Goal: Navigation & Orientation: Find specific page/section

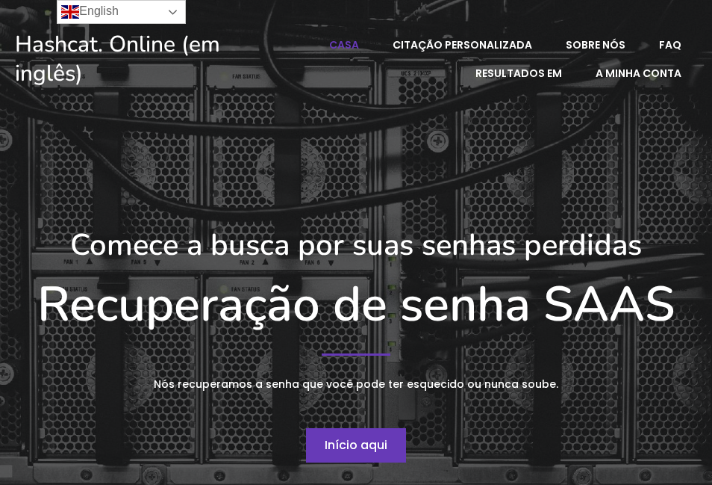
click at [170, 9] on link "English" at bounding box center [121, 12] width 129 height 24
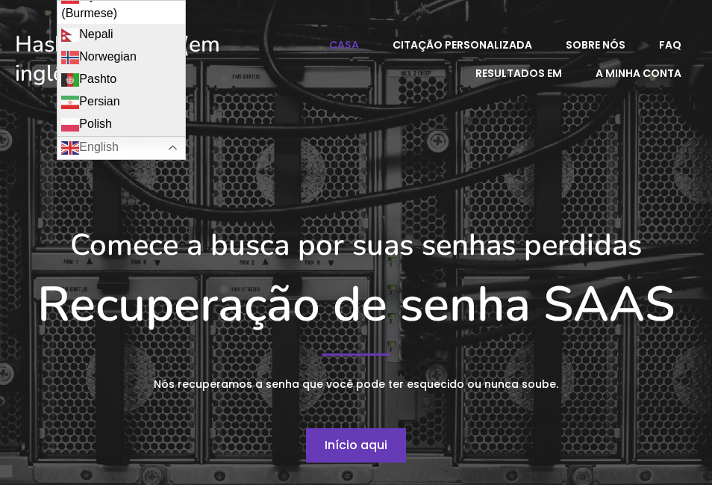
scroll to position [1599, 0]
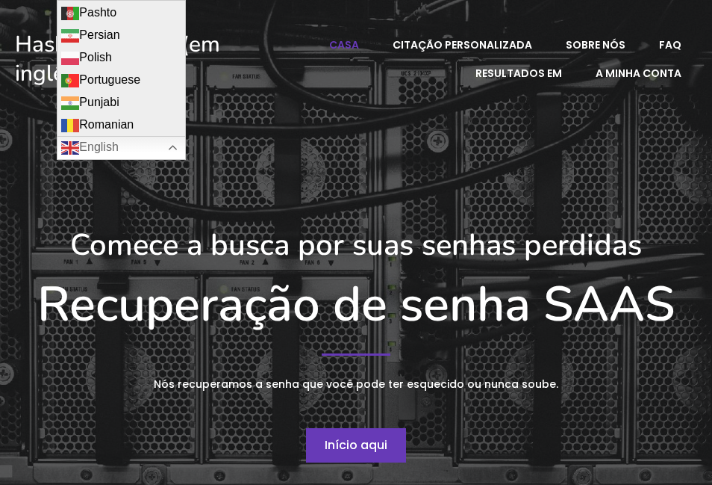
click at [311, 167] on div "Comece a busca por suas senhas perdidas Recuperação de senha SAAS Nós recuperam…" at bounding box center [355, 344] width 697 height 475
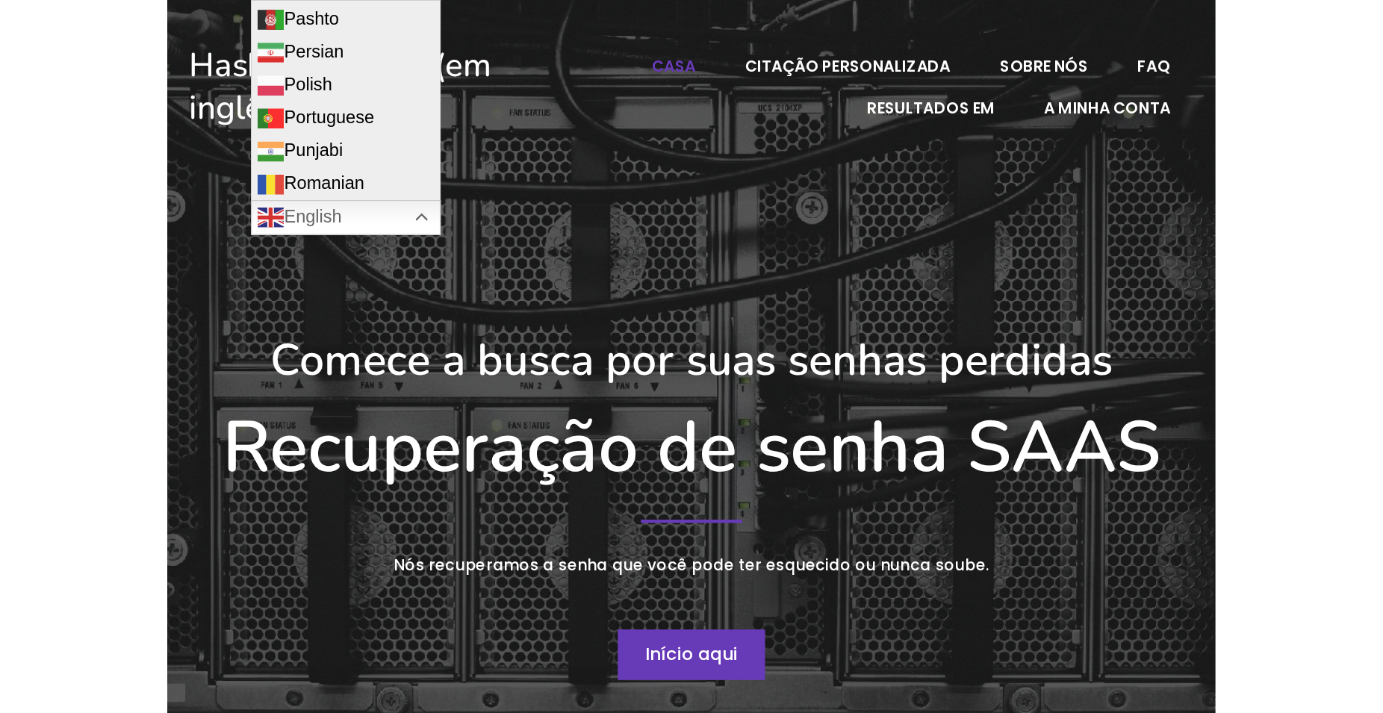
scroll to position [1583, 0]
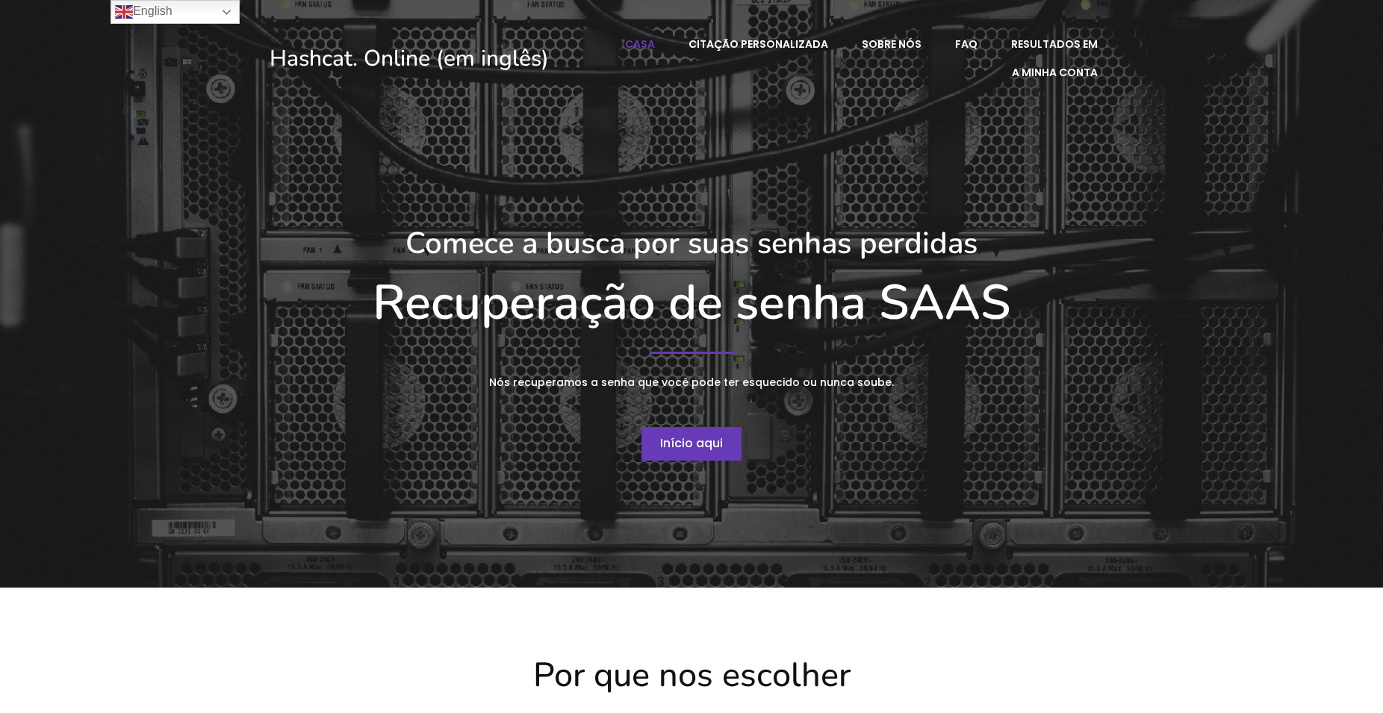
click at [676, 444] on span "Início aqui" at bounding box center [691, 442] width 63 height 17
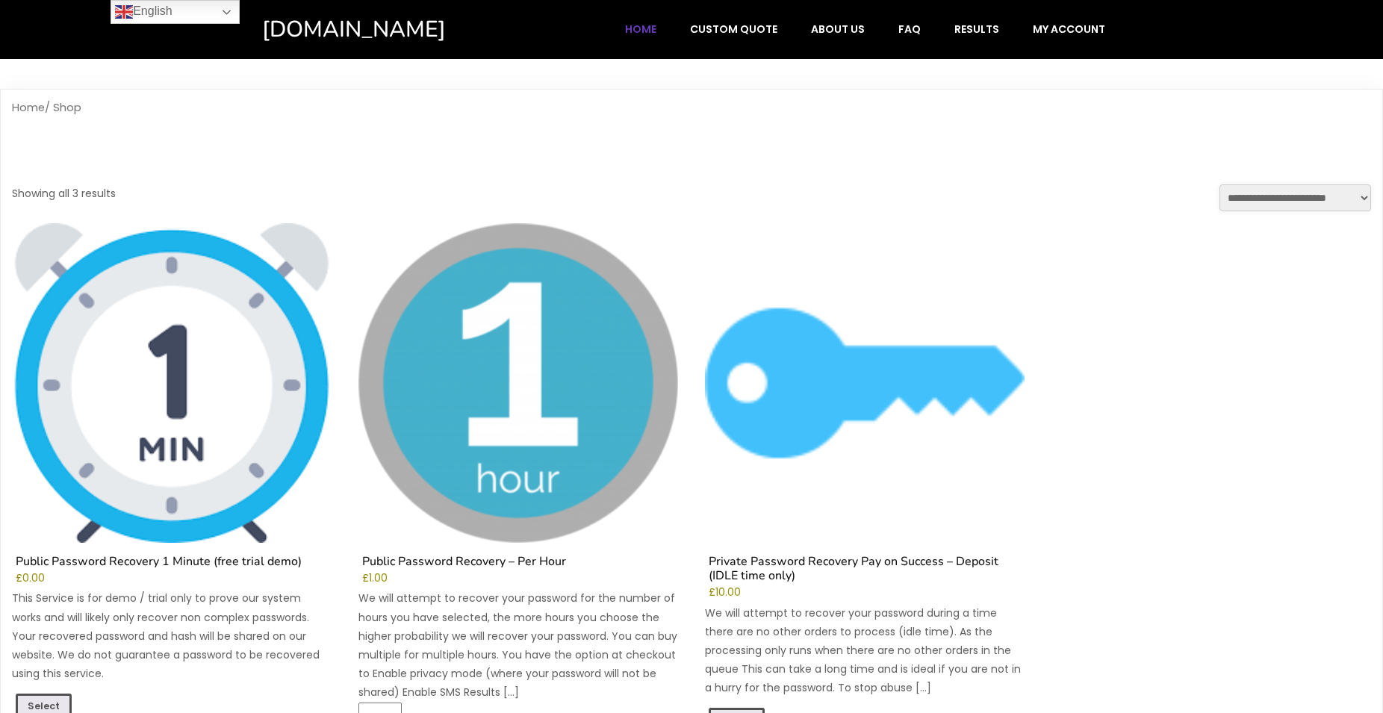
click at [656, 30] on span "Home" at bounding box center [640, 28] width 31 height 13
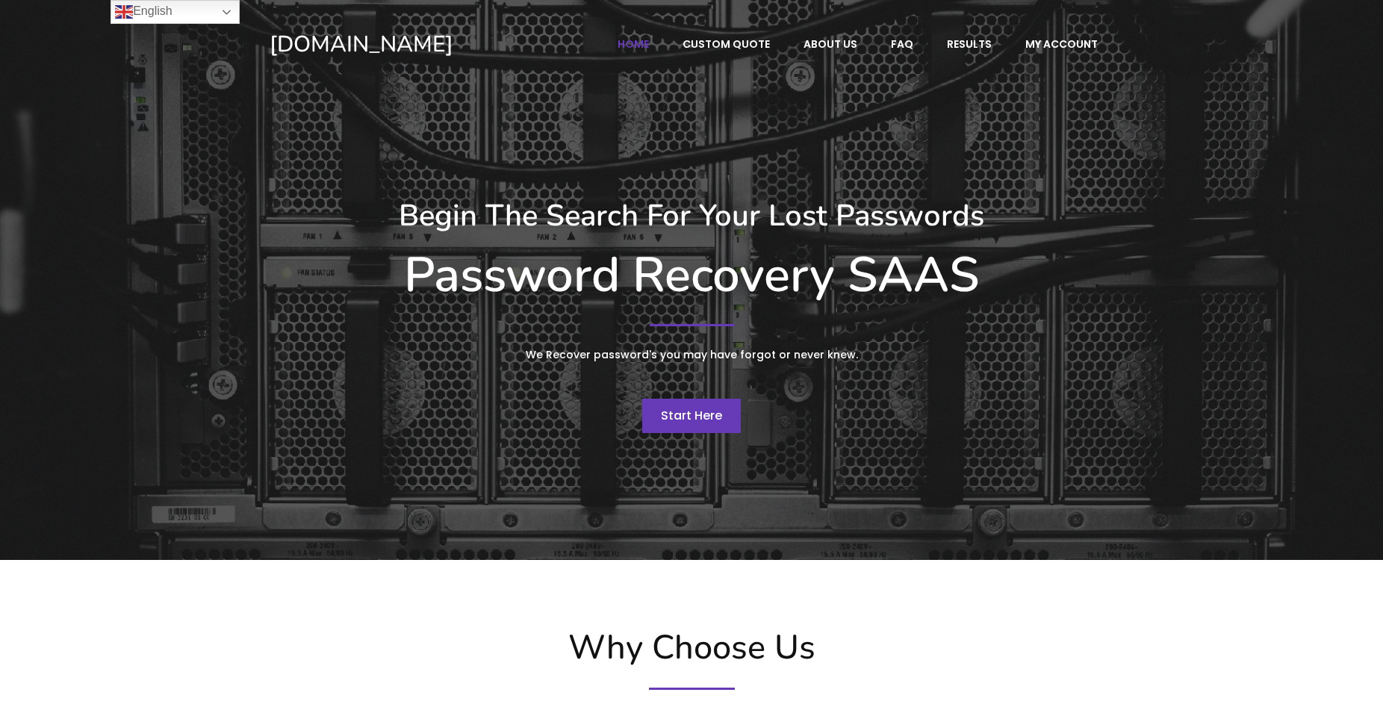
click at [682, 420] on span "Start Here" at bounding box center [691, 415] width 61 height 17
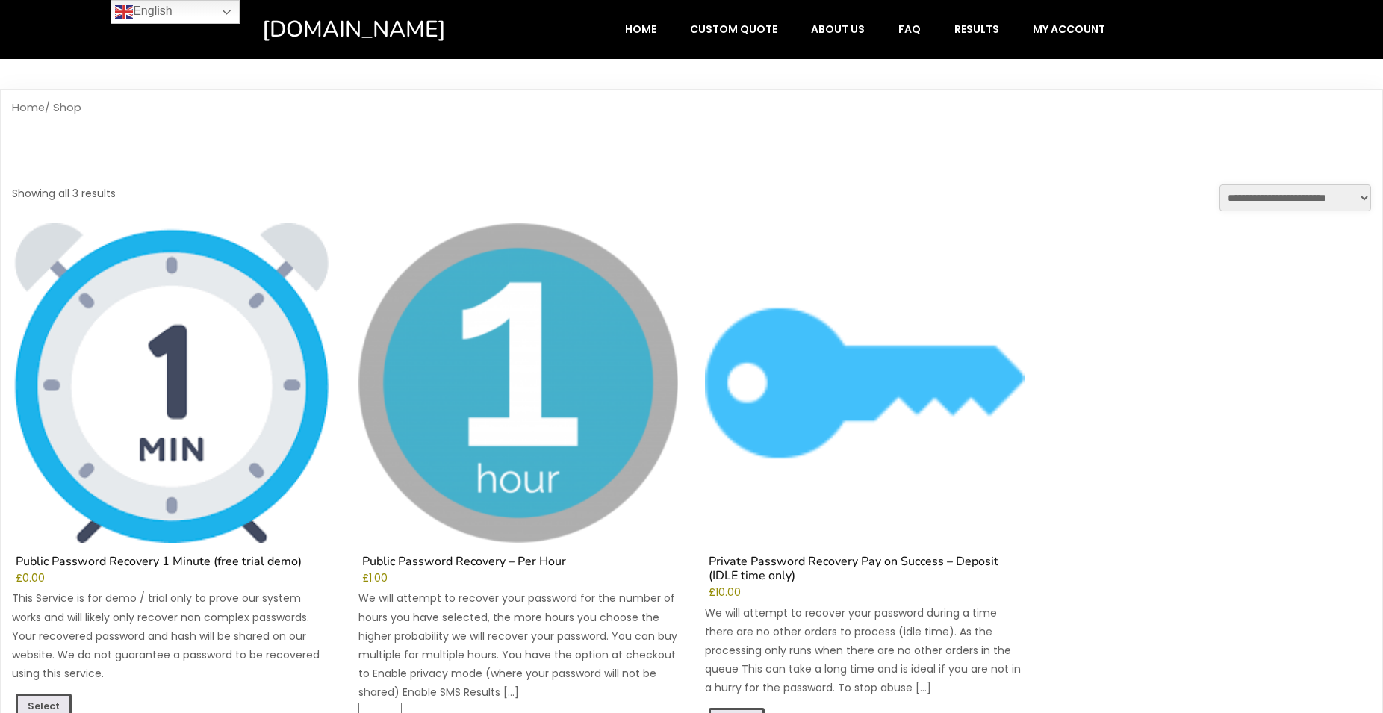
scroll to position [305, 0]
